Goal: Transaction & Acquisition: Purchase product/service

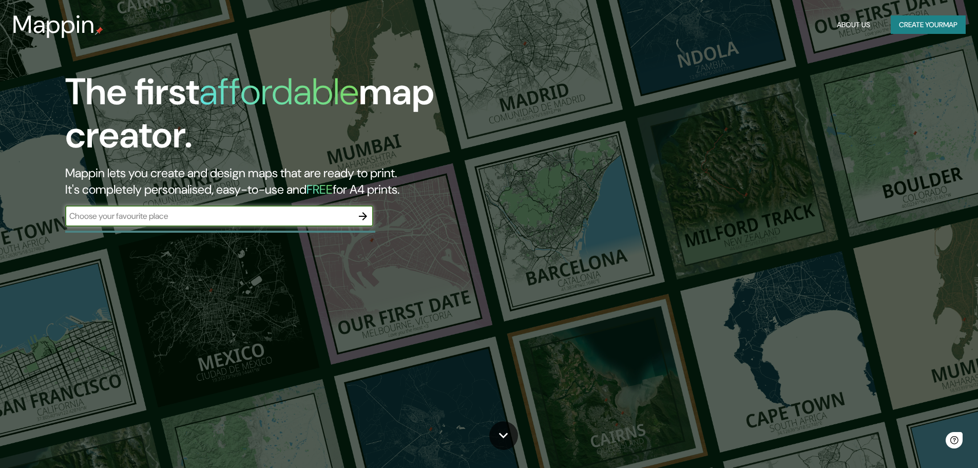
drag, startPoint x: 159, startPoint y: 216, endPoint x: 264, endPoint y: 216, distance: 104.8
click at [159, 216] on input "text" at bounding box center [209, 216] width 288 height 12
click at [364, 214] on icon "button" at bounding box center [363, 216] width 8 height 8
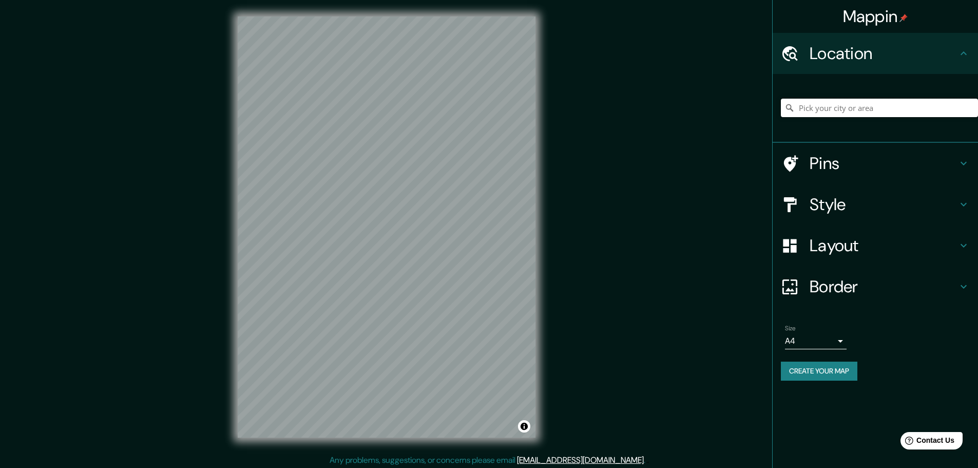
click at [862, 111] on input "Pick your city or area" at bounding box center [879, 108] width 197 height 18
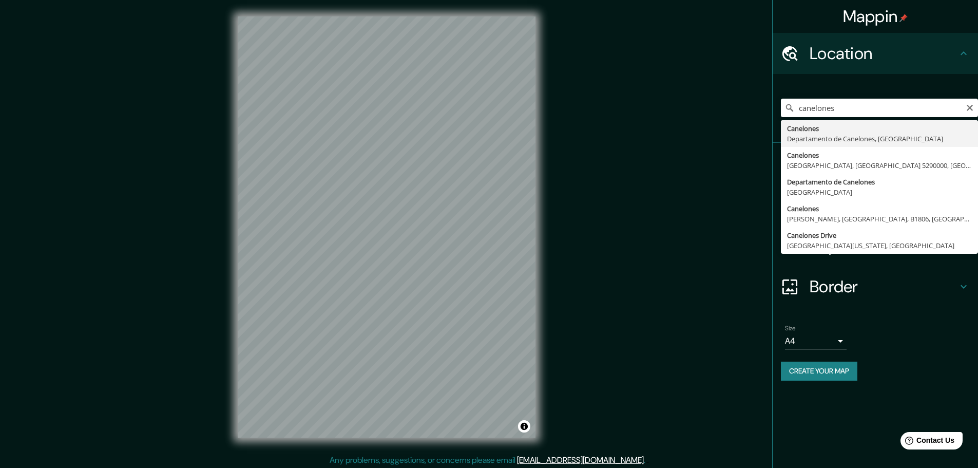
type input "Canelones, Departamento de Canelones, Uruguay"
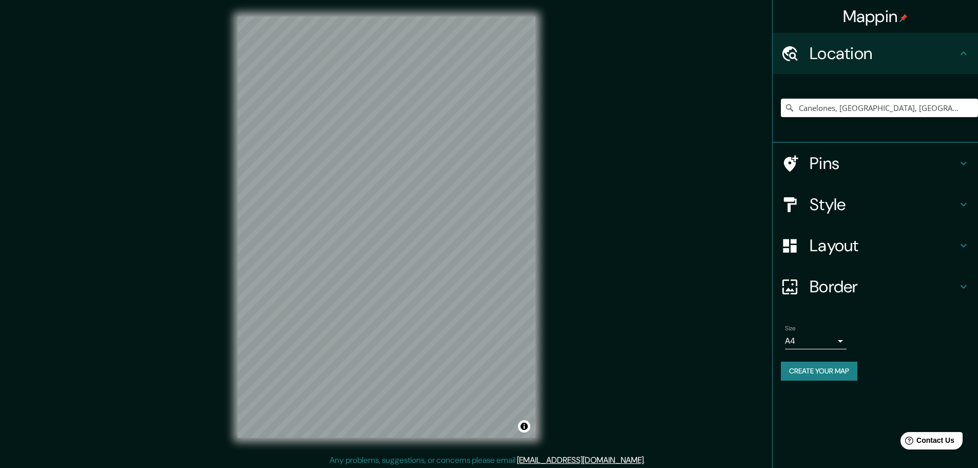
click at [830, 371] on button "Create your map" at bounding box center [819, 371] width 77 height 19
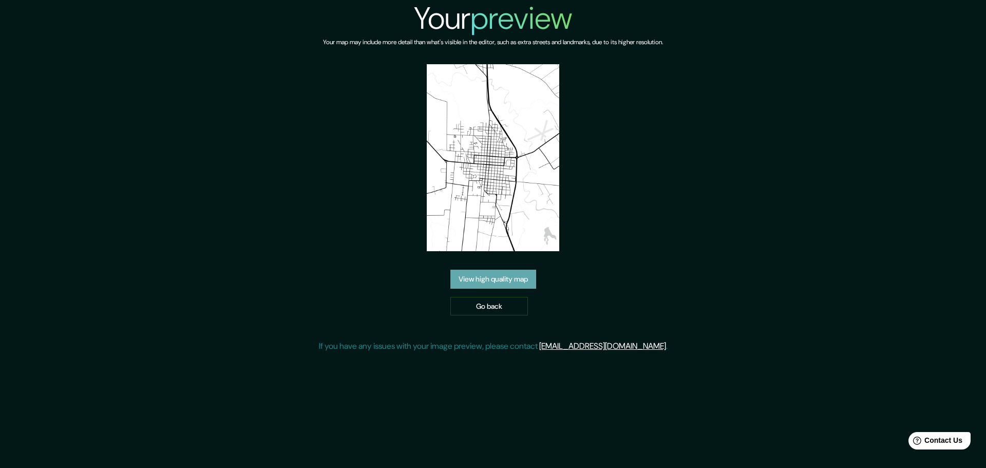
click at [504, 279] on link "View high quality map" at bounding box center [493, 279] width 86 height 19
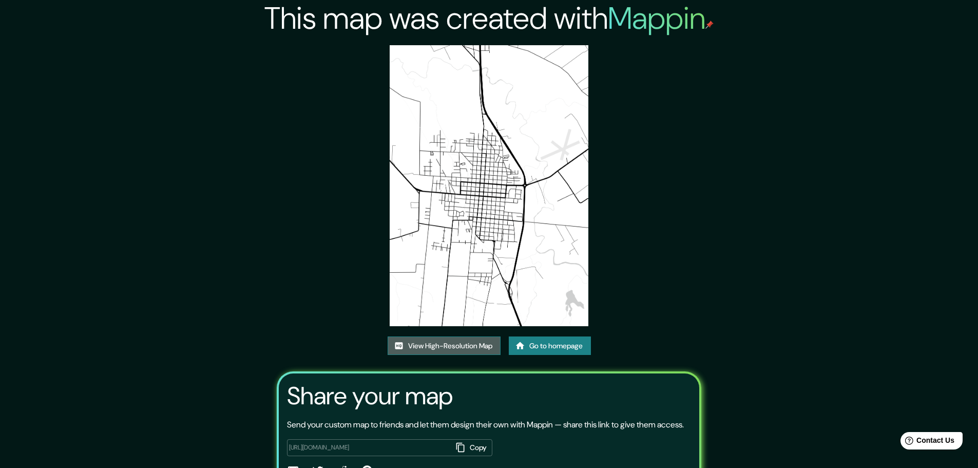
click at [476, 343] on link "View High-Resolution Map" at bounding box center [444, 345] width 113 height 19
